Goal: Register for event/course

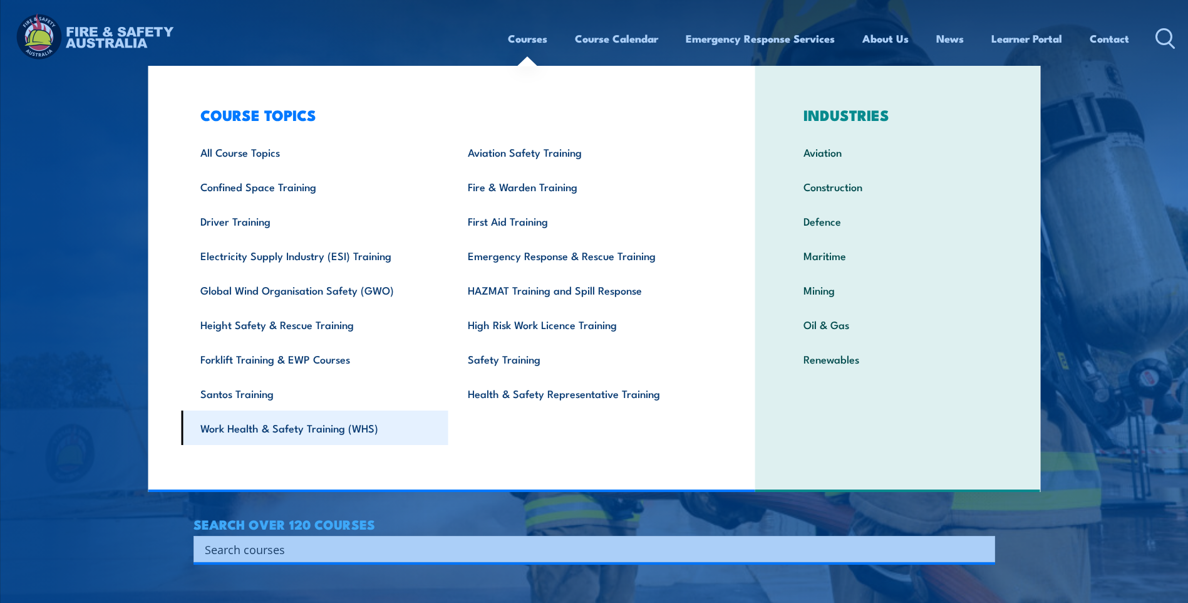
click at [307, 427] on link "Work Health & Safety Training (WHS)" at bounding box center [315, 427] width 268 height 34
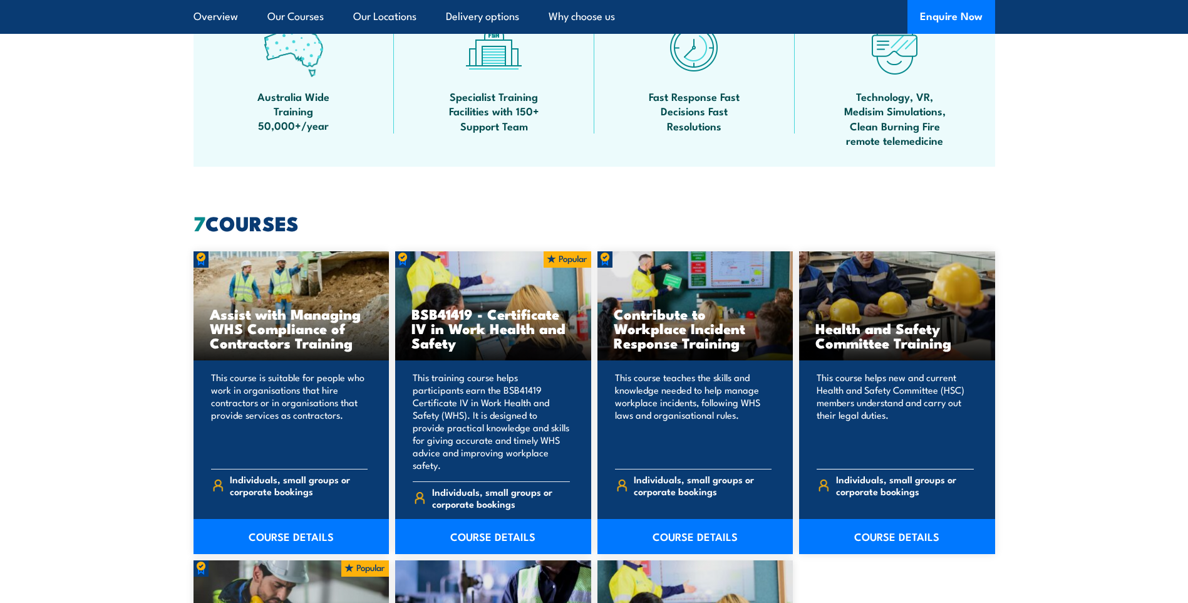
scroll to position [752, 0]
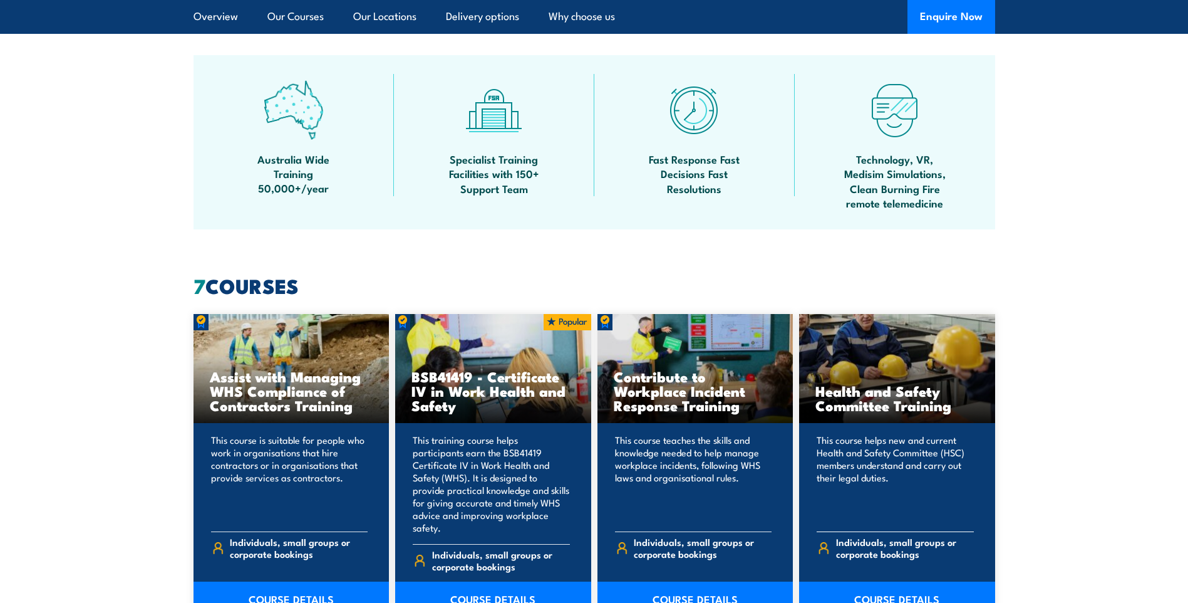
click at [893, 590] on link "COURSE DETAILS" at bounding box center [897, 598] width 196 height 35
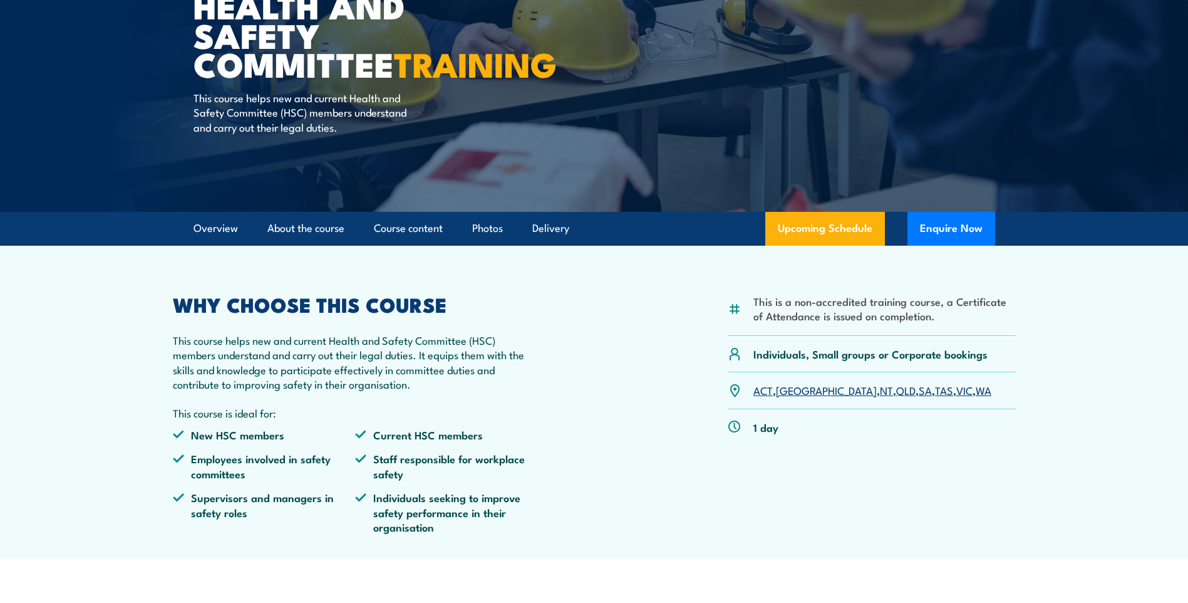
scroll to position [125, 0]
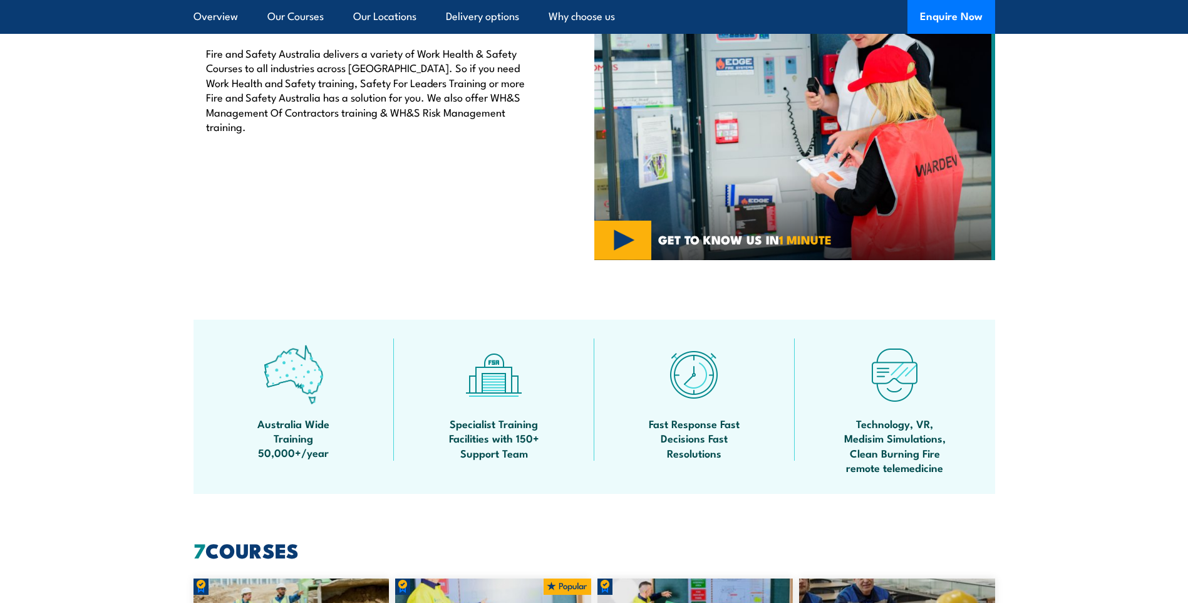
scroll to position [439, 0]
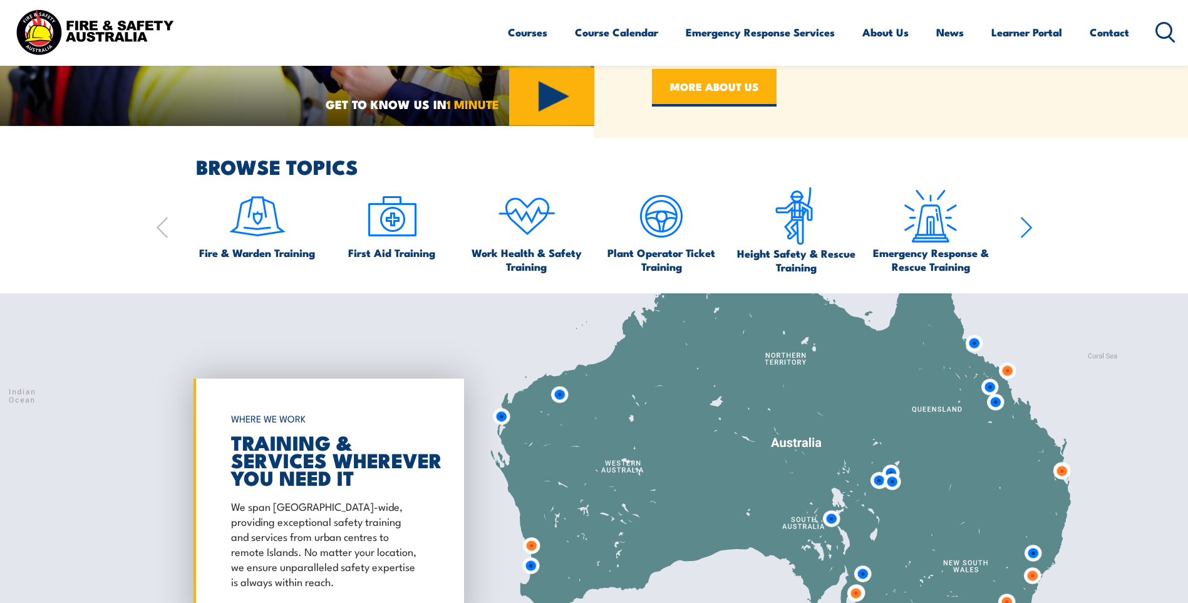
scroll to position [814, 0]
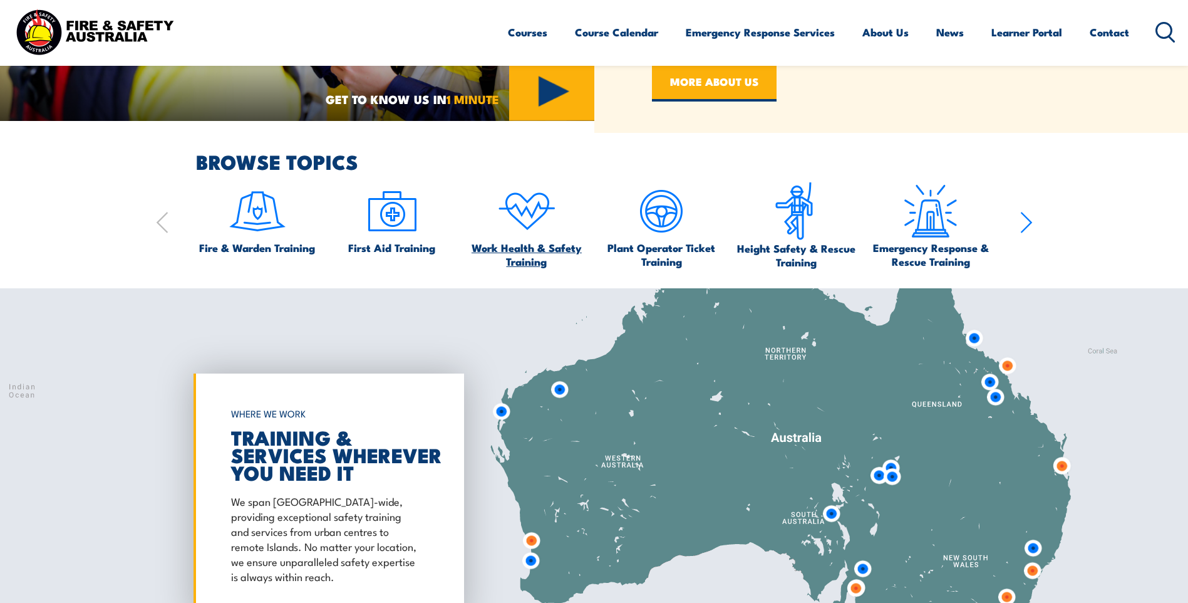
click at [523, 245] on span "Work Health & Safety Training" at bounding box center [526, 255] width 123 height 28
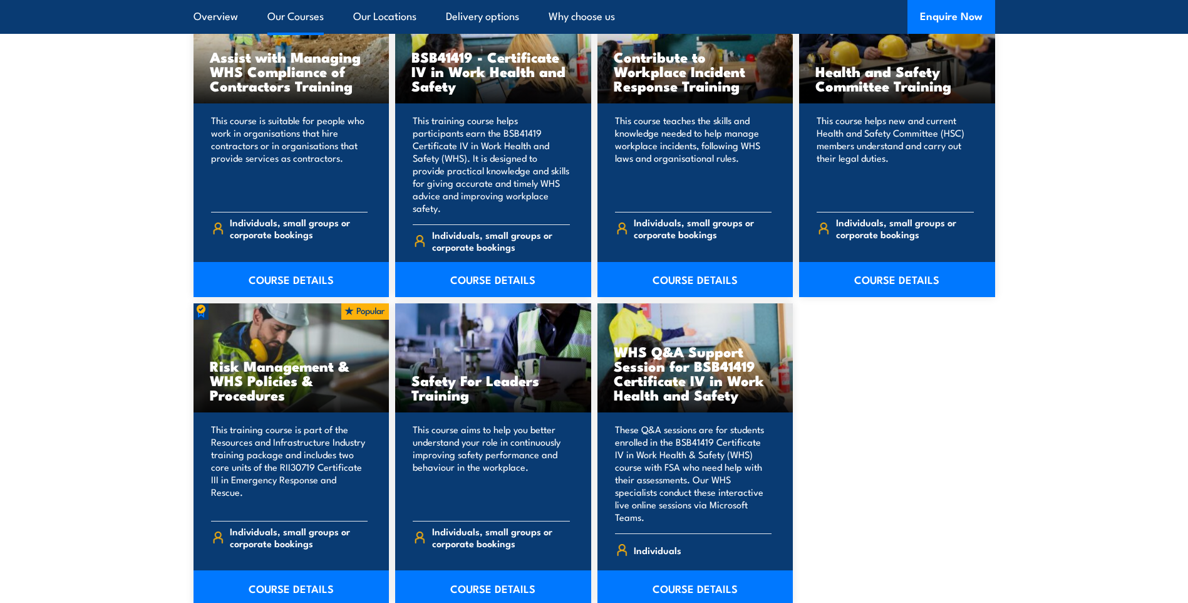
scroll to position [931, 0]
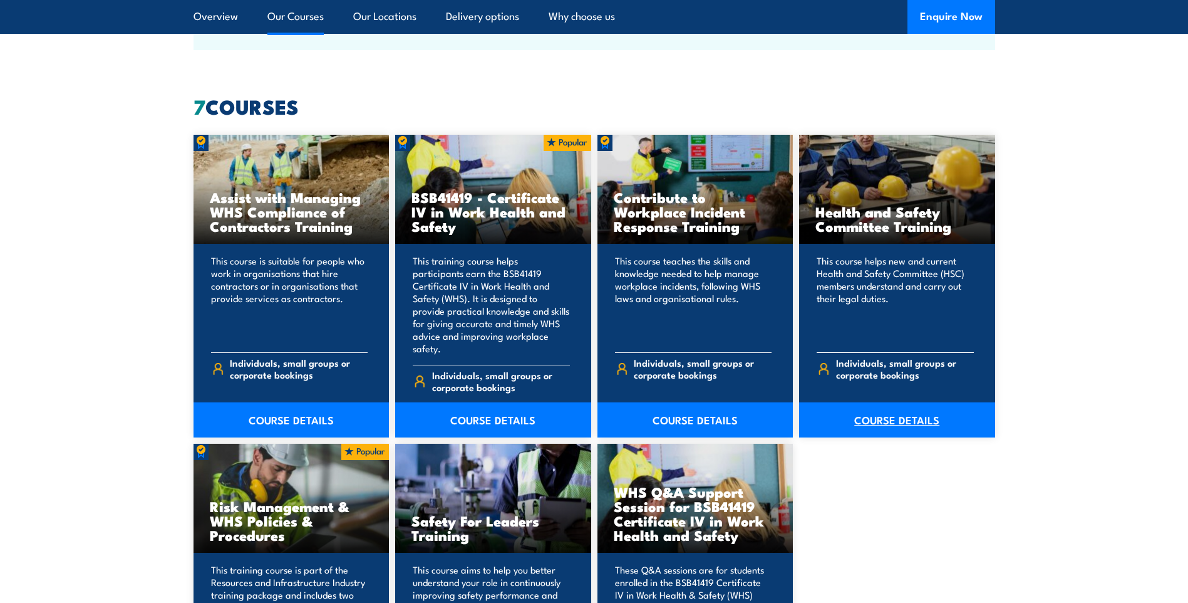
click at [880, 408] on link "COURSE DETAILS" at bounding box center [897, 419] width 196 height 35
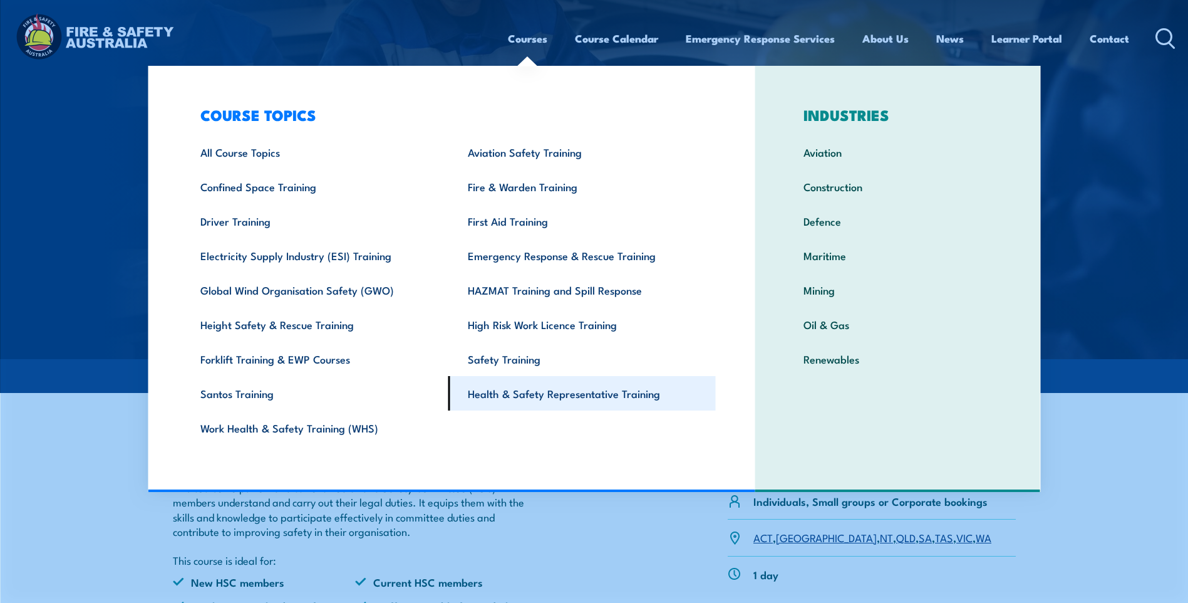
click at [547, 392] on link "Health & Safety Representative Training" at bounding box center [583, 393] width 268 height 34
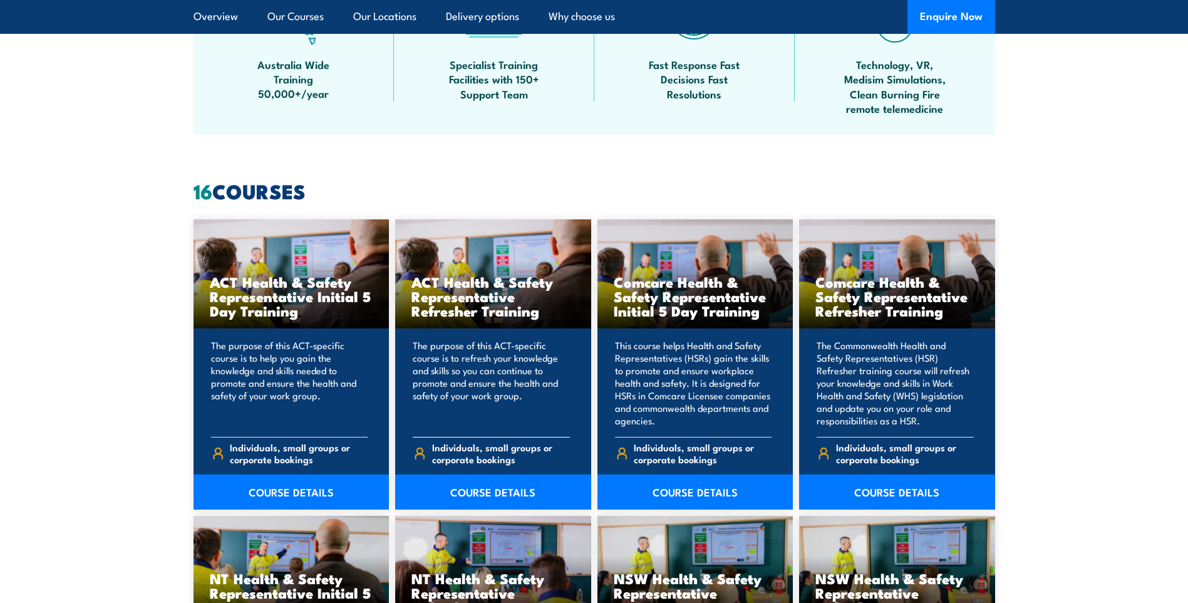
scroll to position [877, 0]
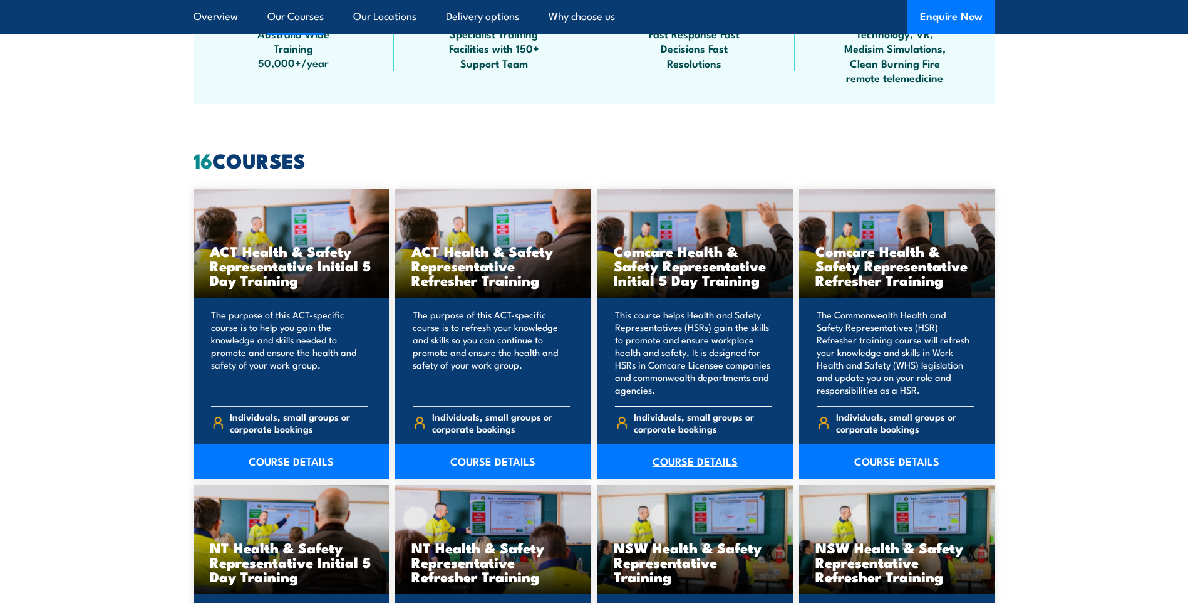
click at [695, 463] on link "COURSE DETAILS" at bounding box center [696, 461] width 196 height 35
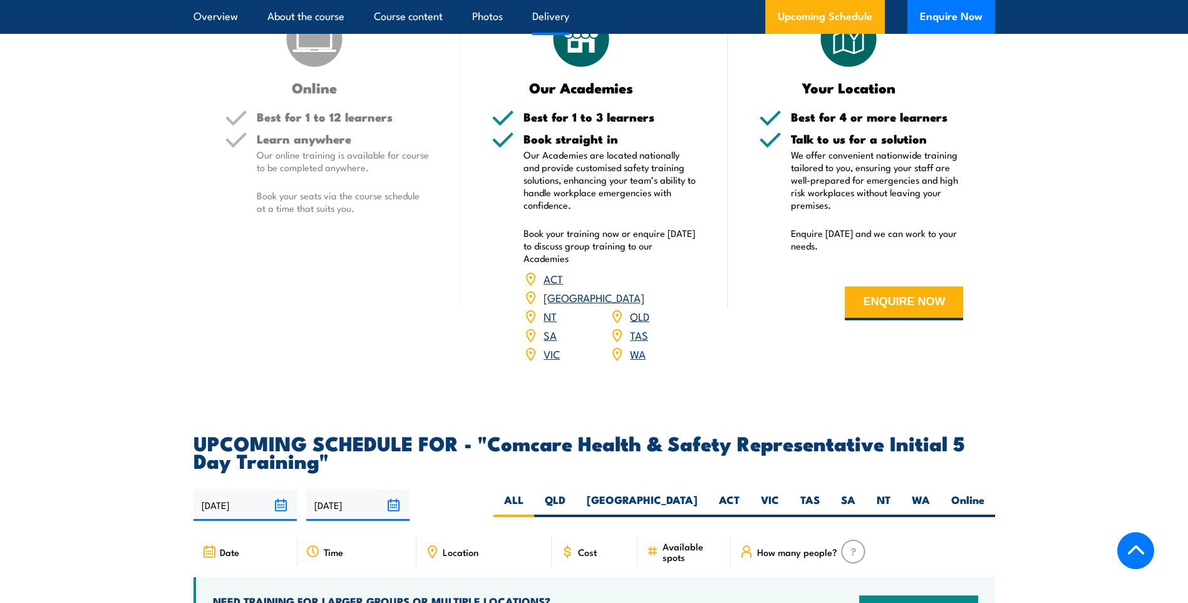
scroll to position [1754, 0]
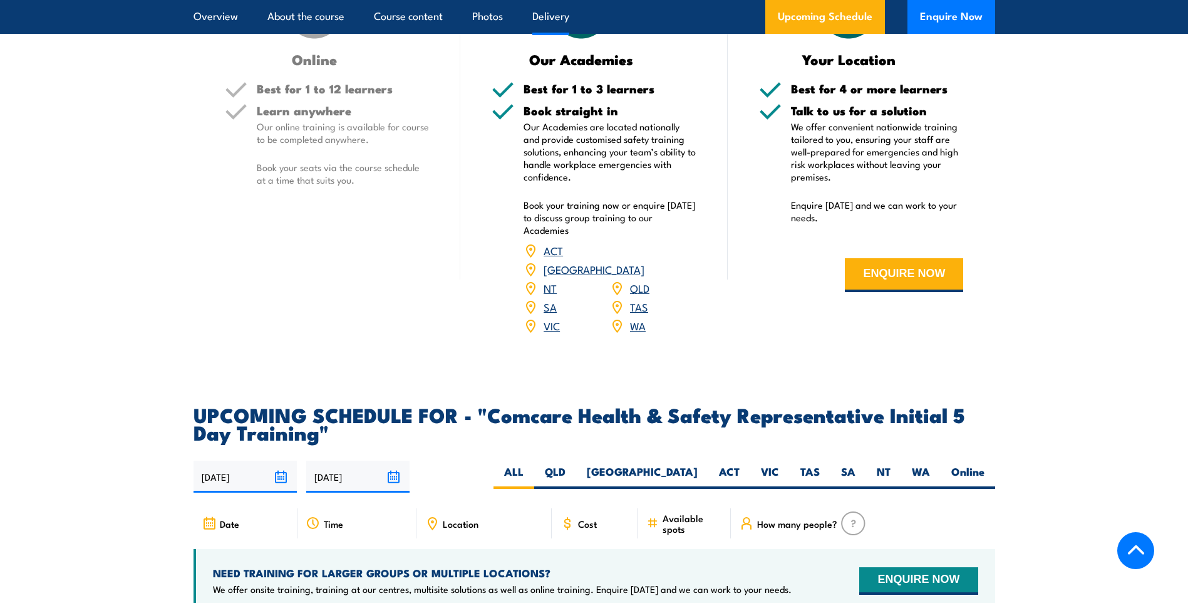
click at [633, 261] on link "[GEOGRAPHIC_DATA]" at bounding box center [594, 268] width 101 height 15
